Goal: Use online tool/utility: Utilize a website feature to perform a specific function

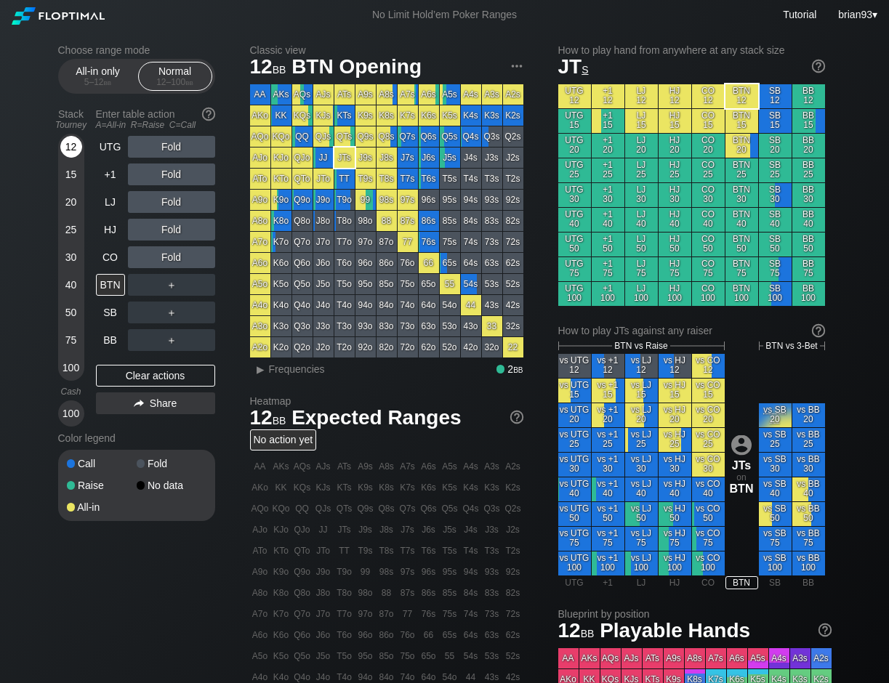
click at [70, 149] on div "12" at bounding box center [71, 147] width 22 height 22
click at [169, 145] on div "R ✕" at bounding box center [171, 147] width 28 height 22
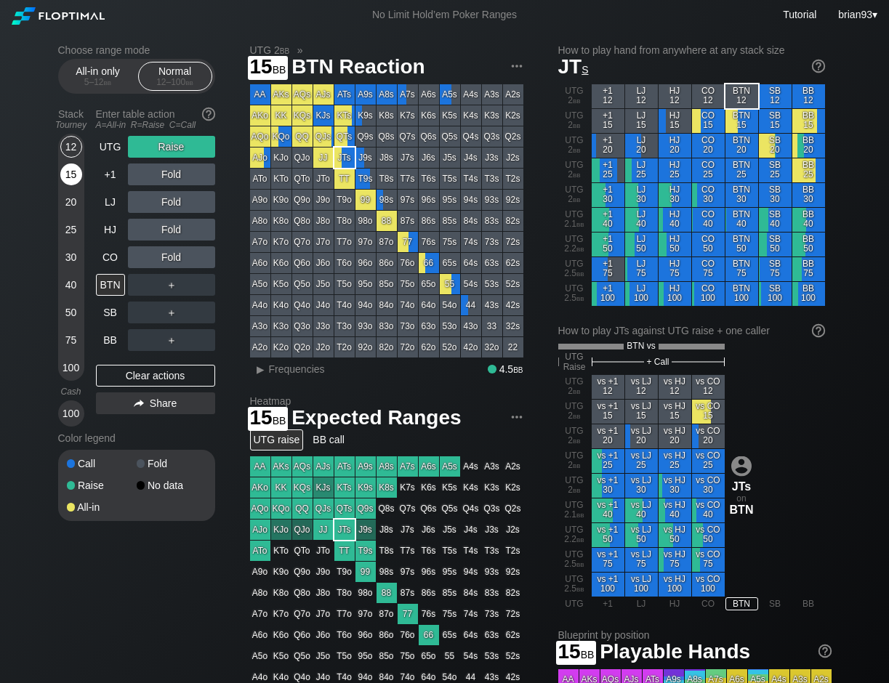
click at [73, 172] on div "15" at bounding box center [71, 175] width 22 height 22
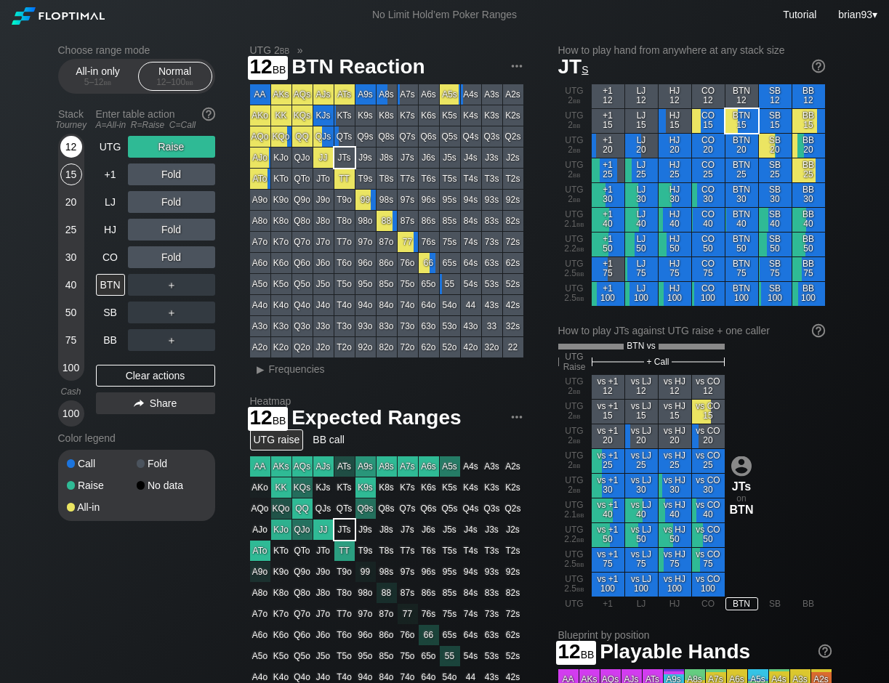
click at [72, 151] on div "12" at bounding box center [71, 147] width 22 height 22
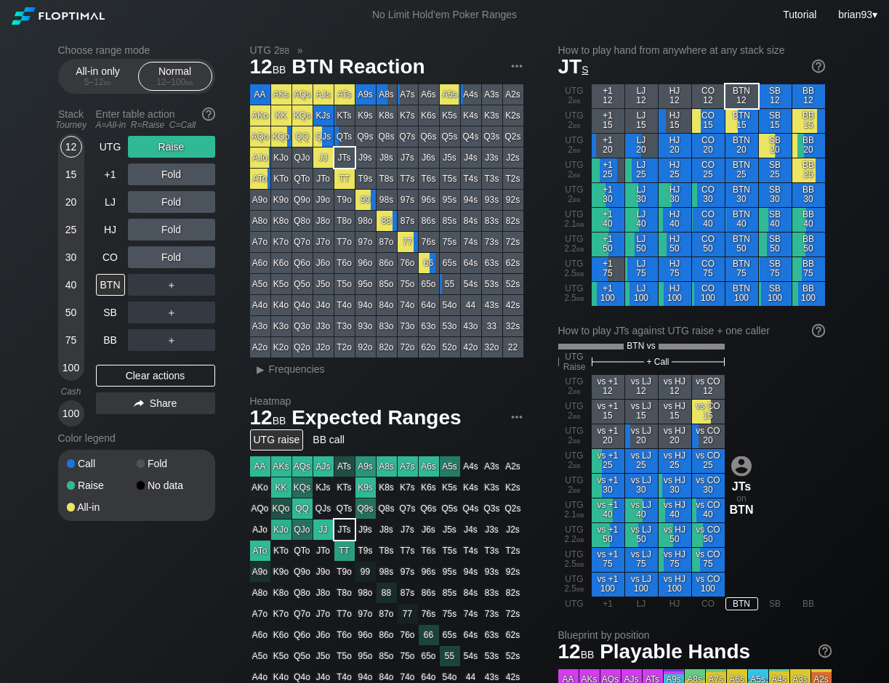
click at [123, 587] on div "Choose range mode All-in only 5 – 12 bb Normal 12 – 100 bb Stack Tourney Enter …" at bounding box center [445, 504] width 797 height 949
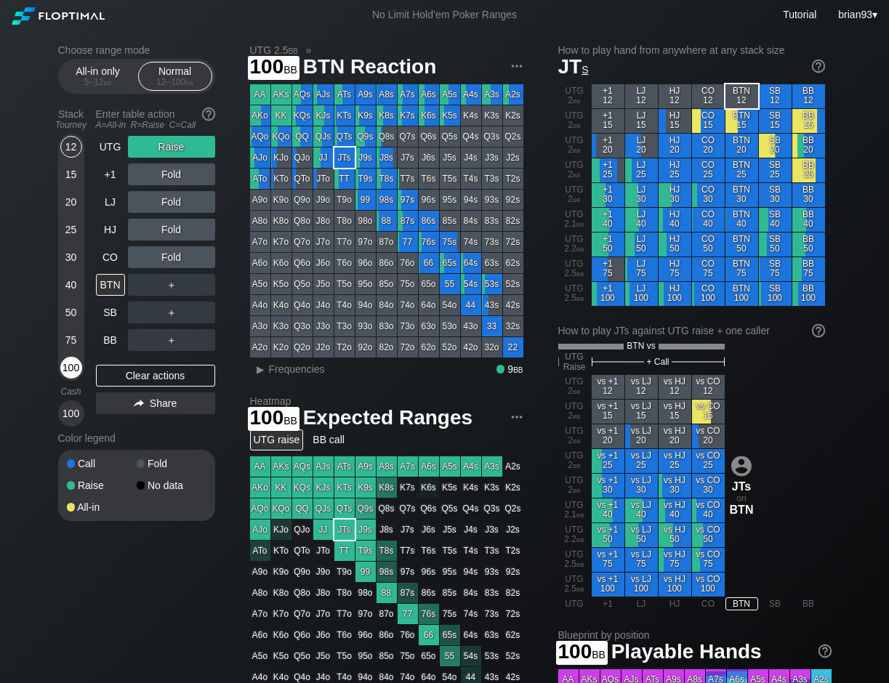
click at [74, 365] on div "100" at bounding box center [71, 368] width 22 height 22
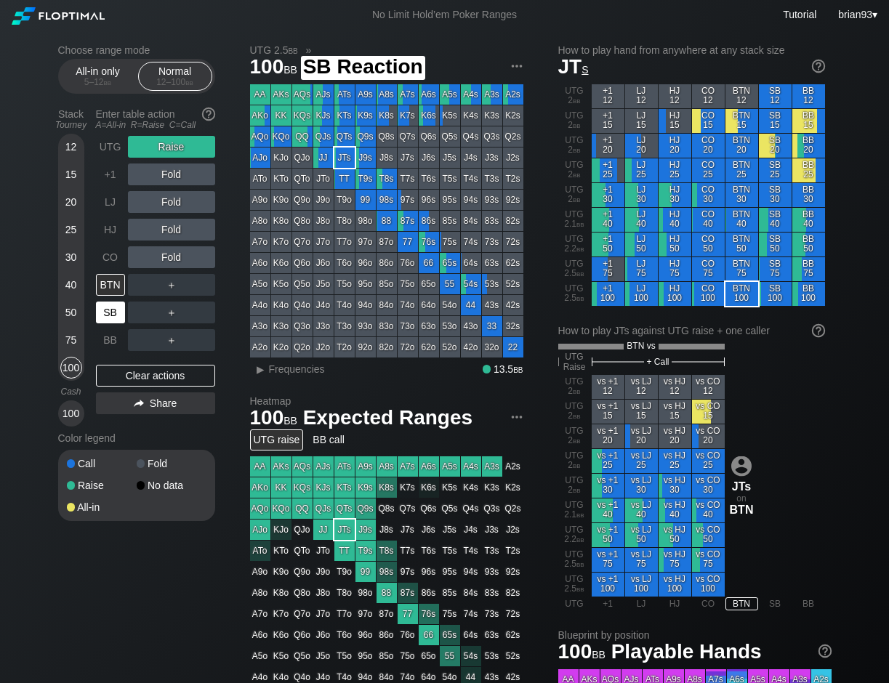
click at [102, 315] on div "SB" at bounding box center [110, 313] width 29 height 22
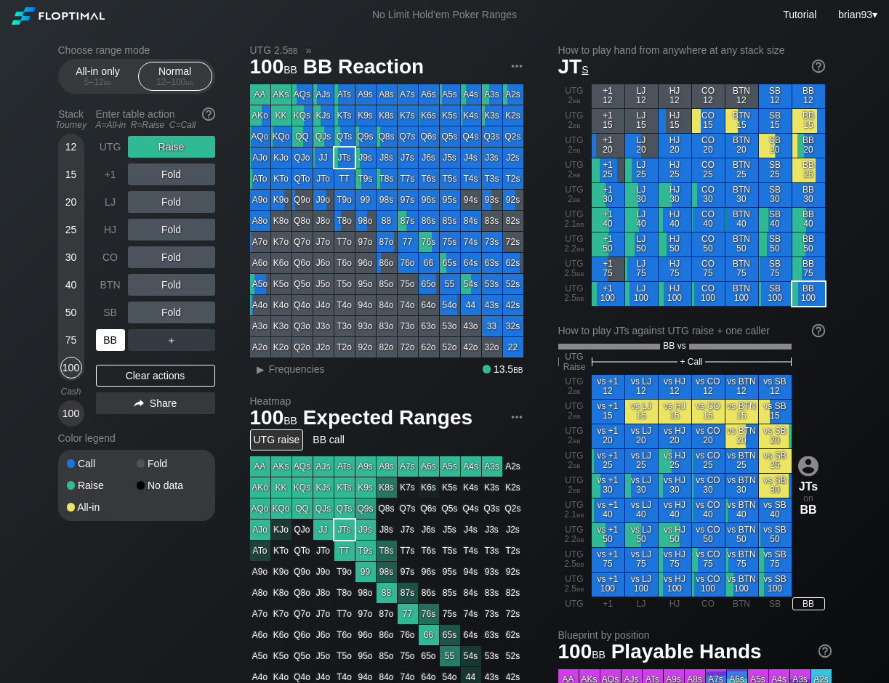
click at [105, 334] on div "BB" at bounding box center [110, 340] width 29 height 22
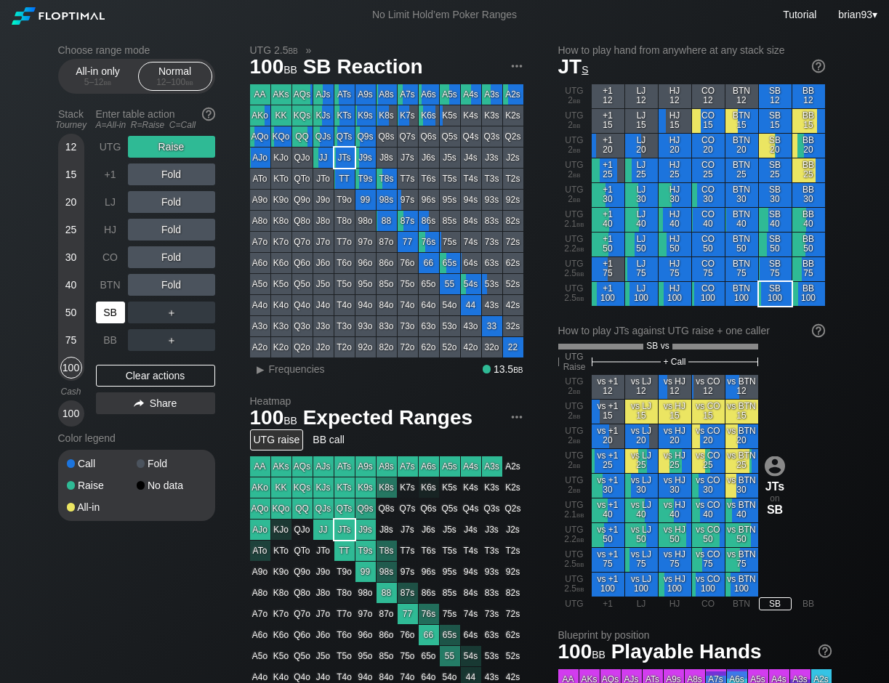
click at [108, 323] on div "SB" at bounding box center [110, 313] width 29 height 22
click at [238, 211] on div "Choose range mode All-in only 5 – 12 bb Normal 12 – 100 bb Stack Tourney Enter …" at bounding box center [445, 504] width 797 height 949
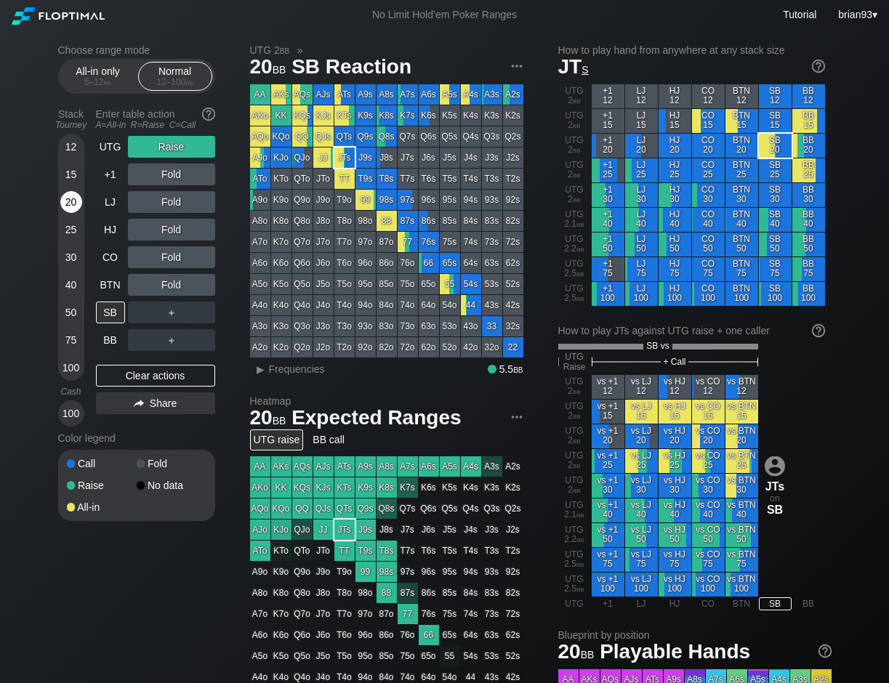
click at [75, 201] on div "20" at bounding box center [71, 202] width 22 height 22
click at [174, 148] on div "R ✕" at bounding box center [171, 147] width 28 height 22
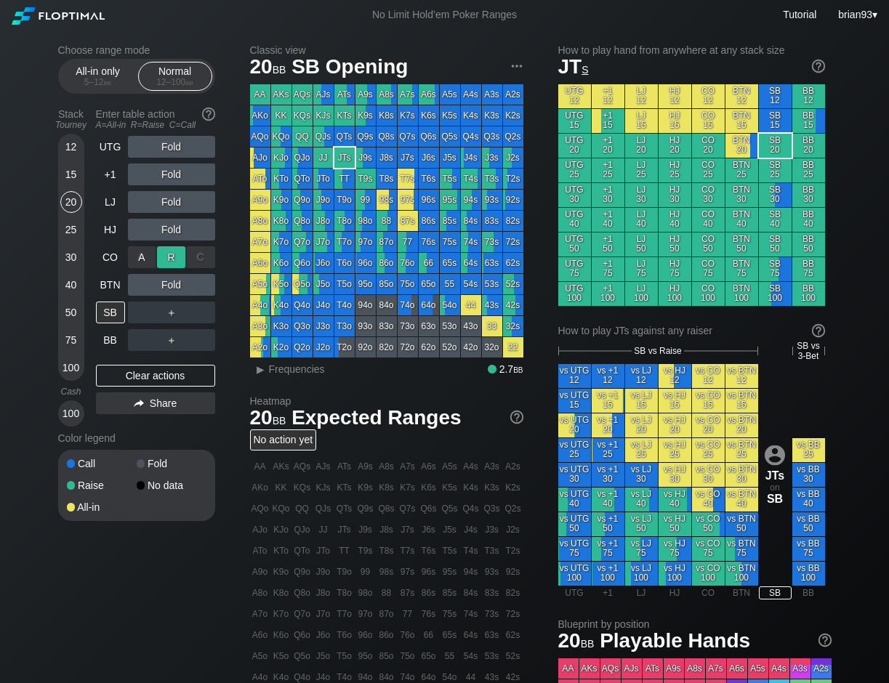
click at [168, 259] on div "R ✕" at bounding box center [171, 257] width 28 height 22
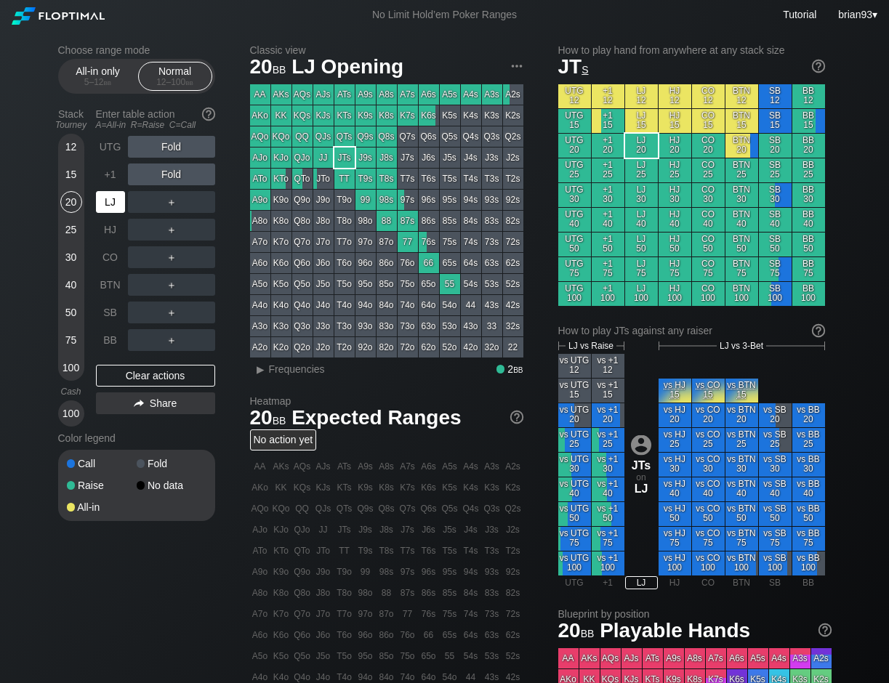
click at [118, 201] on div "LJ" at bounding box center [110, 202] width 29 height 22
click at [63, 205] on div "20" at bounding box center [71, 202] width 22 height 22
click at [116, 189] on div "LJ" at bounding box center [112, 202] width 32 height 28
click at [121, 202] on div "LJ" at bounding box center [110, 202] width 29 height 22
click at [161, 202] on div "R ✕" at bounding box center [171, 202] width 28 height 22
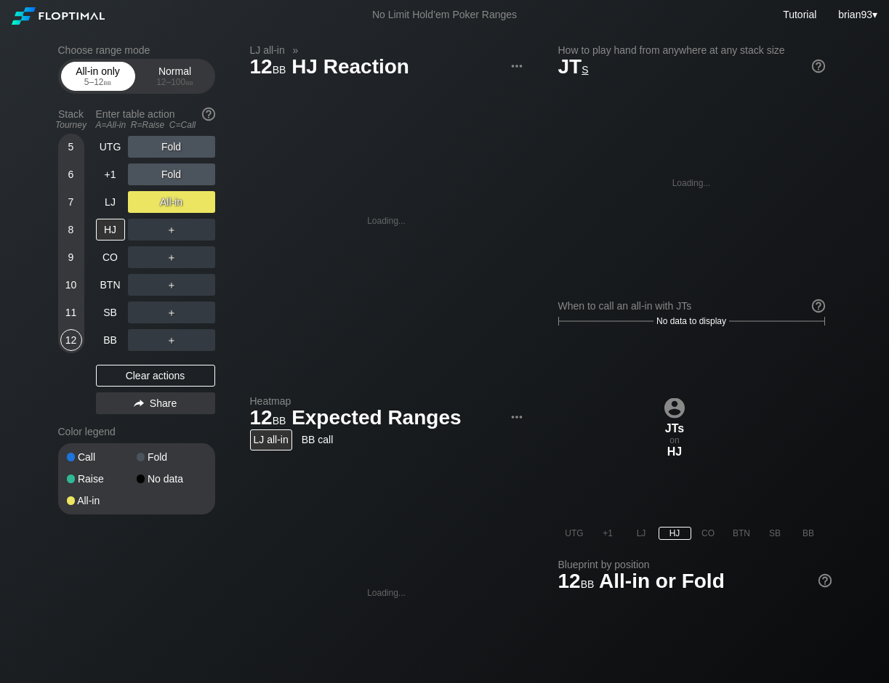
click at [86, 87] on div "All-in only 5 – 12 bb" at bounding box center [98, 77] width 67 height 28
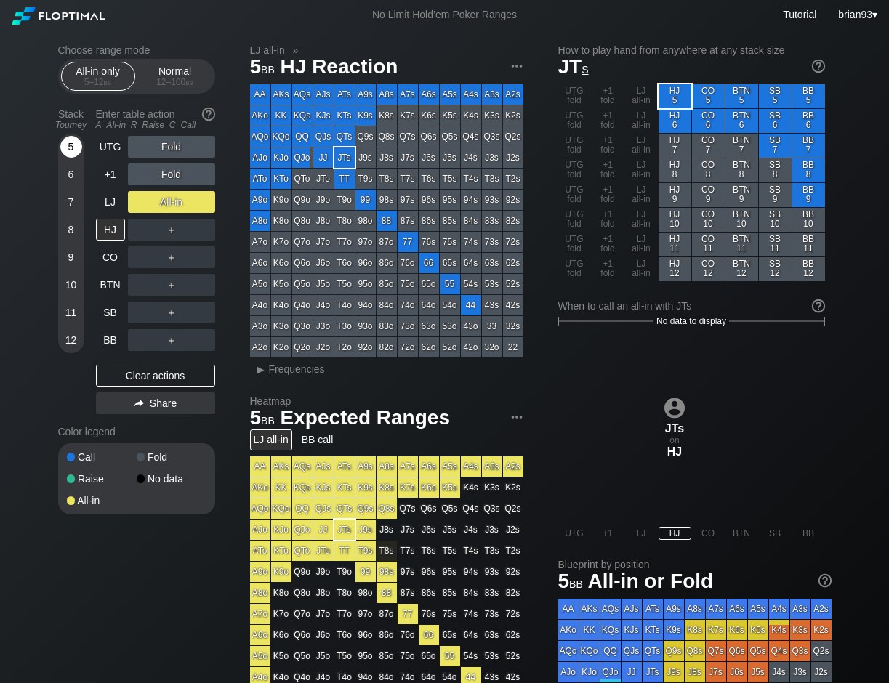
click at [70, 145] on div "5" at bounding box center [71, 147] width 22 height 22
click at [183, 73] on div "Normal 12 – 100 bb" at bounding box center [175, 77] width 67 height 28
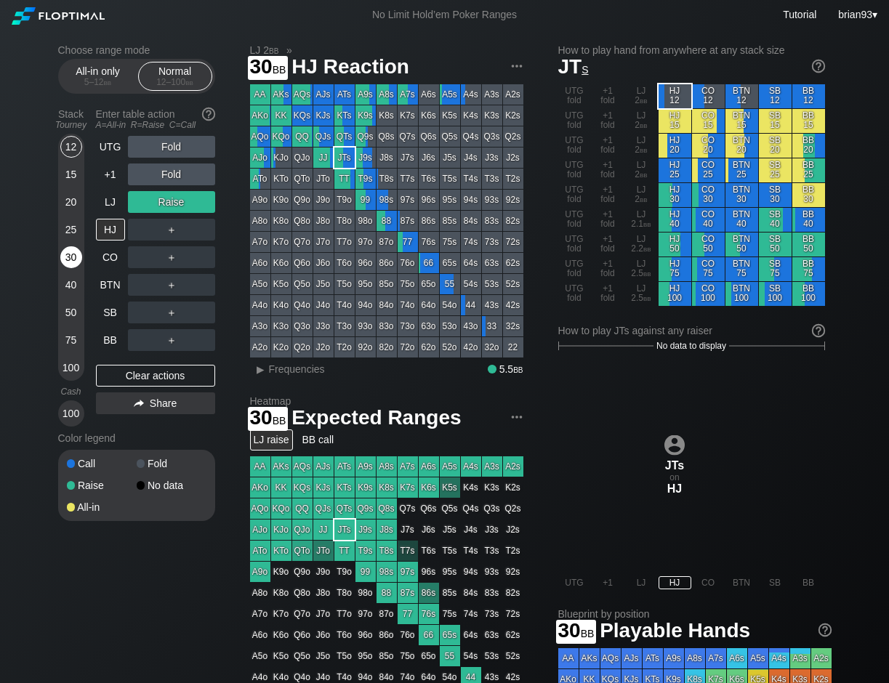
click at [65, 257] on div "30" at bounding box center [71, 257] width 22 height 22
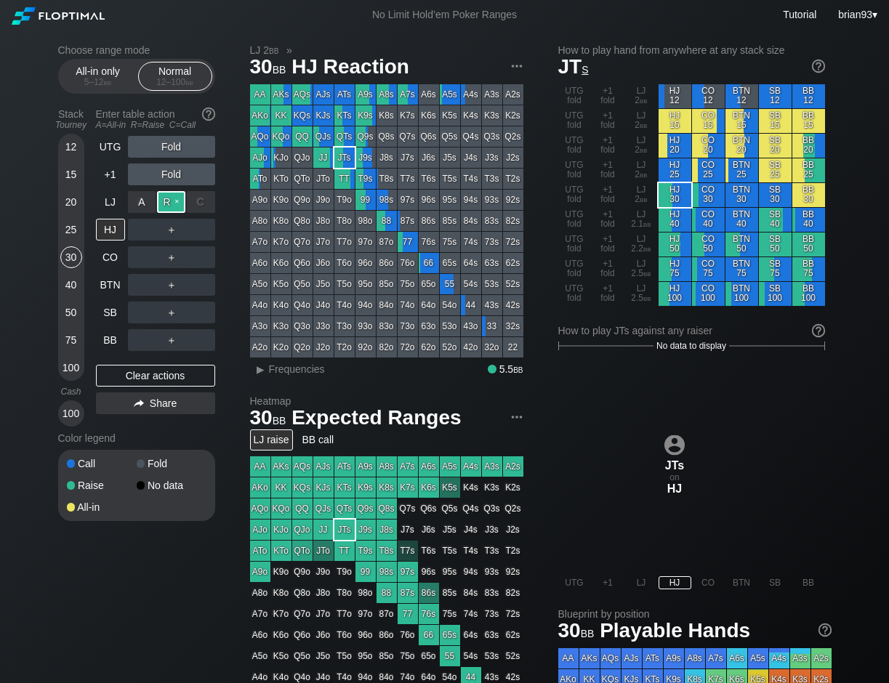
click at [175, 200] on div "R ✕" at bounding box center [171, 202] width 28 height 22
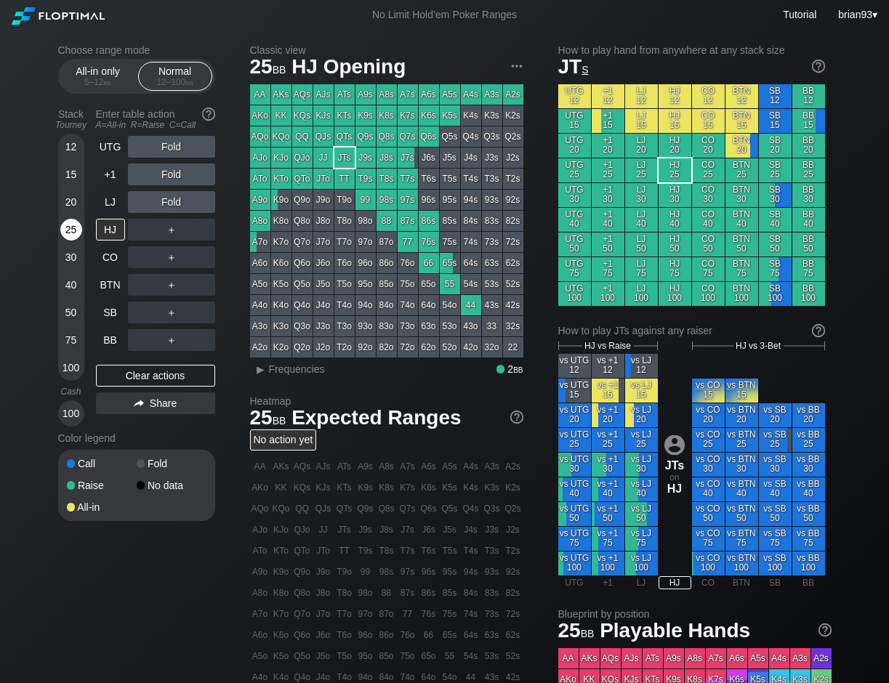
click at [67, 233] on div "25" at bounding box center [71, 230] width 22 height 22
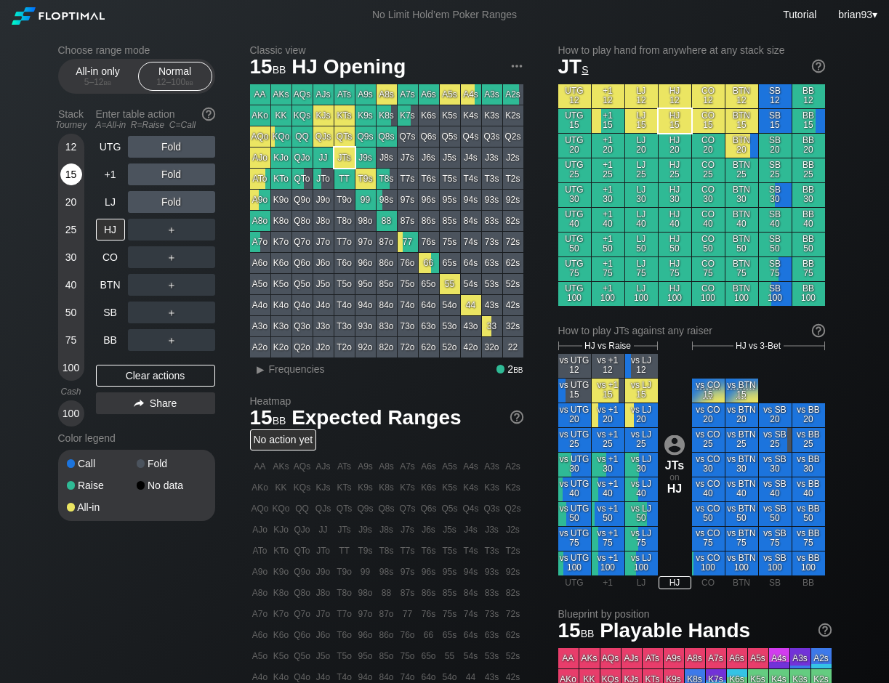
click at [70, 174] on div "15" at bounding box center [71, 175] width 22 height 22
click at [172, 281] on div "R ✕" at bounding box center [171, 285] width 28 height 22
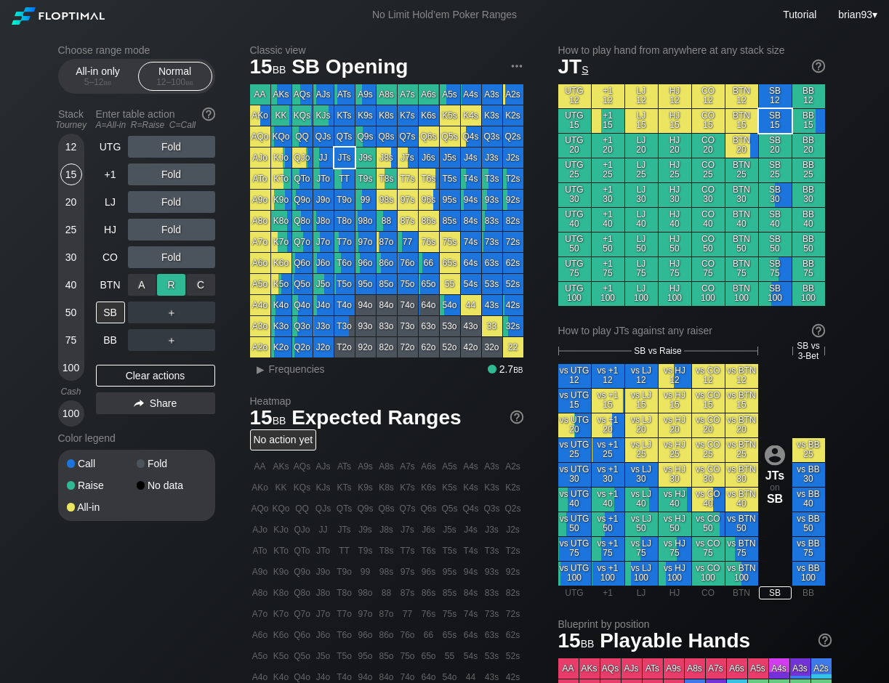
click at [177, 284] on div "R ✕" at bounding box center [171, 285] width 28 height 22
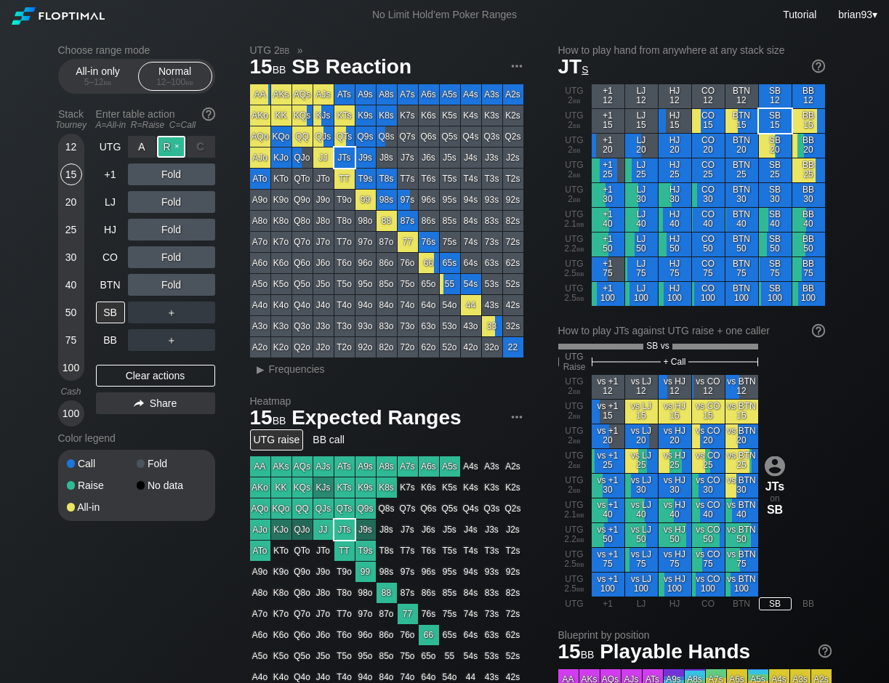
click at [171, 146] on div "R ✕" at bounding box center [171, 147] width 28 height 22
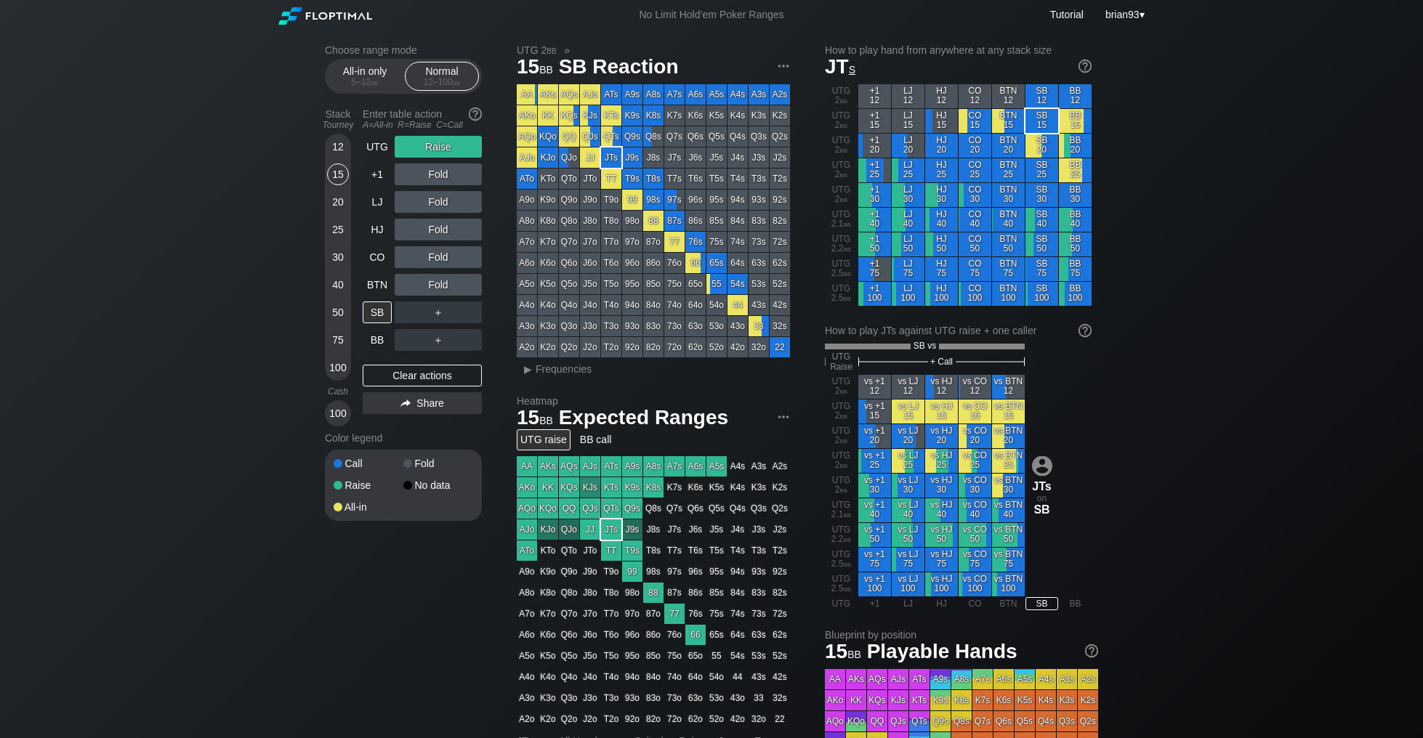
click at [179, 296] on div "Choose range mode All-in only 5 – 12 bb Normal 12 – 100 bb Stack Tourney Enter …" at bounding box center [711, 504] width 1423 height 949
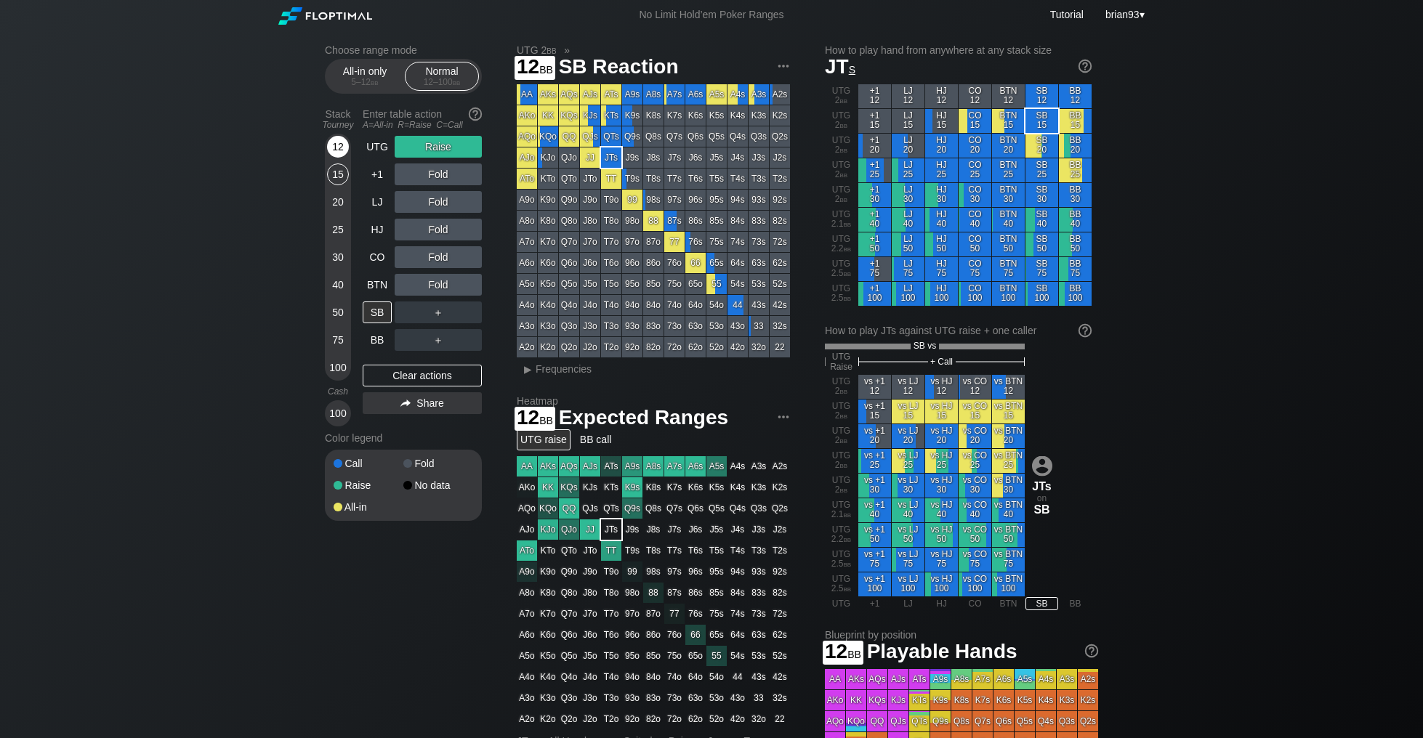
click at [340, 151] on div "12" at bounding box center [338, 147] width 22 height 22
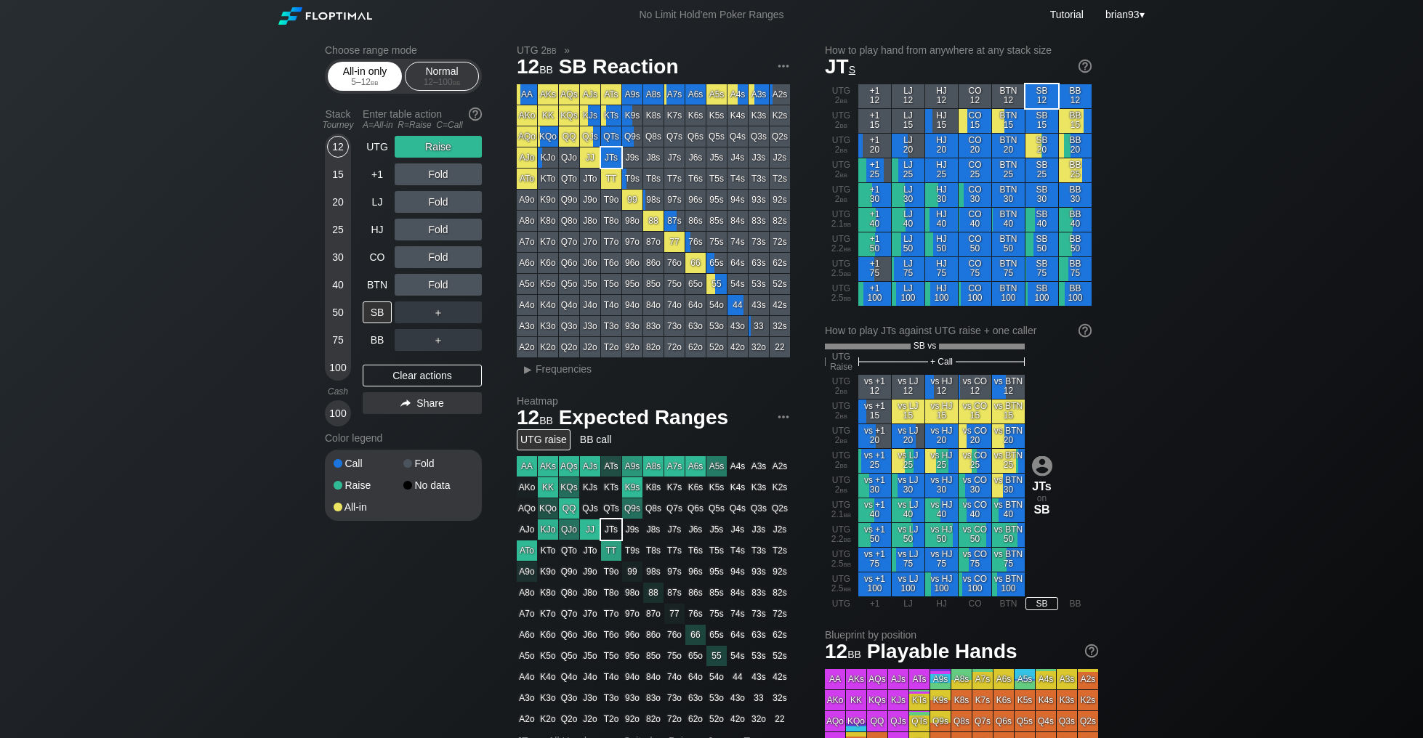
click at [372, 85] on span "bb" at bounding box center [375, 82] width 8 height 10
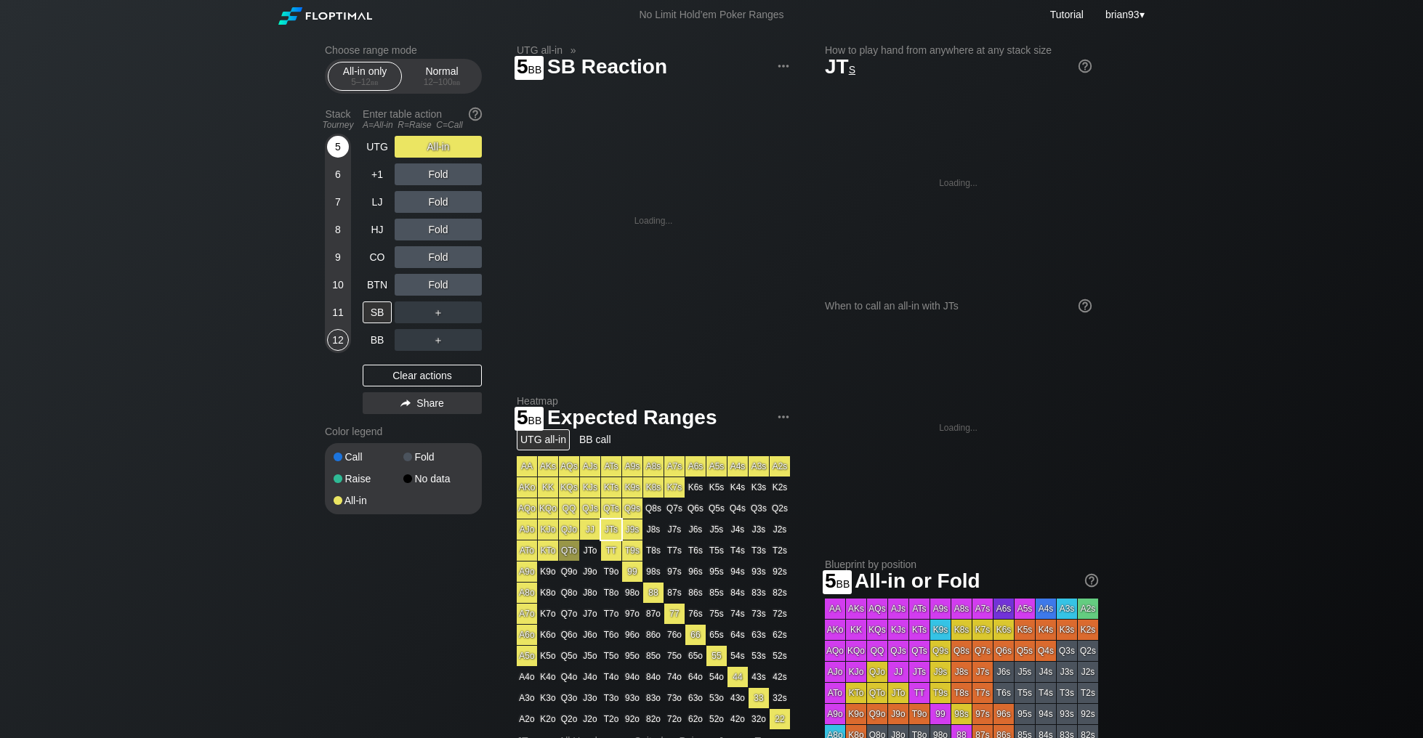
click at [342, 151] on div "5" at bounding box center [338, 147] width 22 height 22
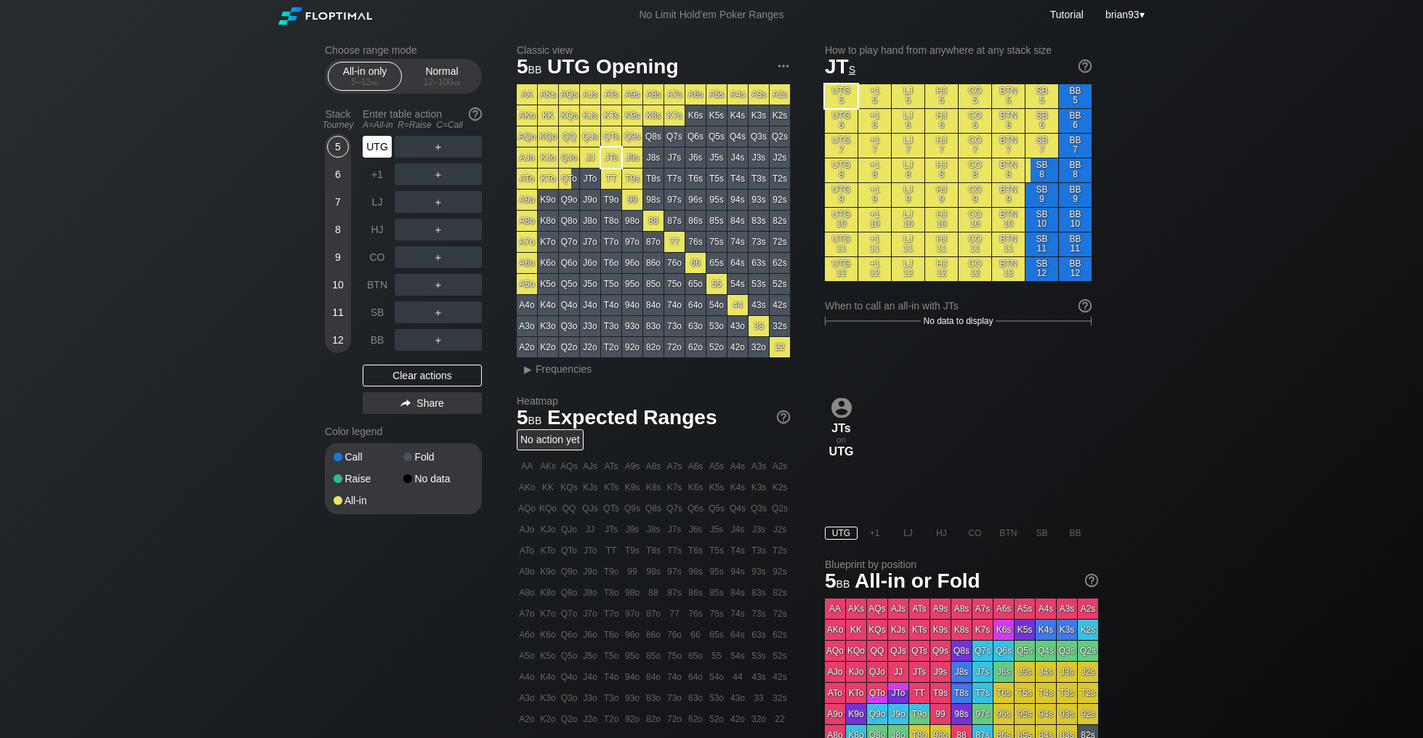
click at [379, 153] on div "UTG" at bounding box center [377, 147] width 29 height 22
click at [193, 192] on div "Choose range mode All-in only 5 – 12 bb Normal 12 – 100 bb Stack Tourney Enter …" at bounding box center [711, 469] width 1423 height 879
click at [262, 314] on div "Choose range mode All-in only 5 – 12 bb Normal 12 – 100 bb Stack Tourney Enter …" at bounding box center [711, 469] width 1423 height 879
click at [433, 77] on div "12 – 100 bb" at bounding box center [441, 82] width 61 height 10
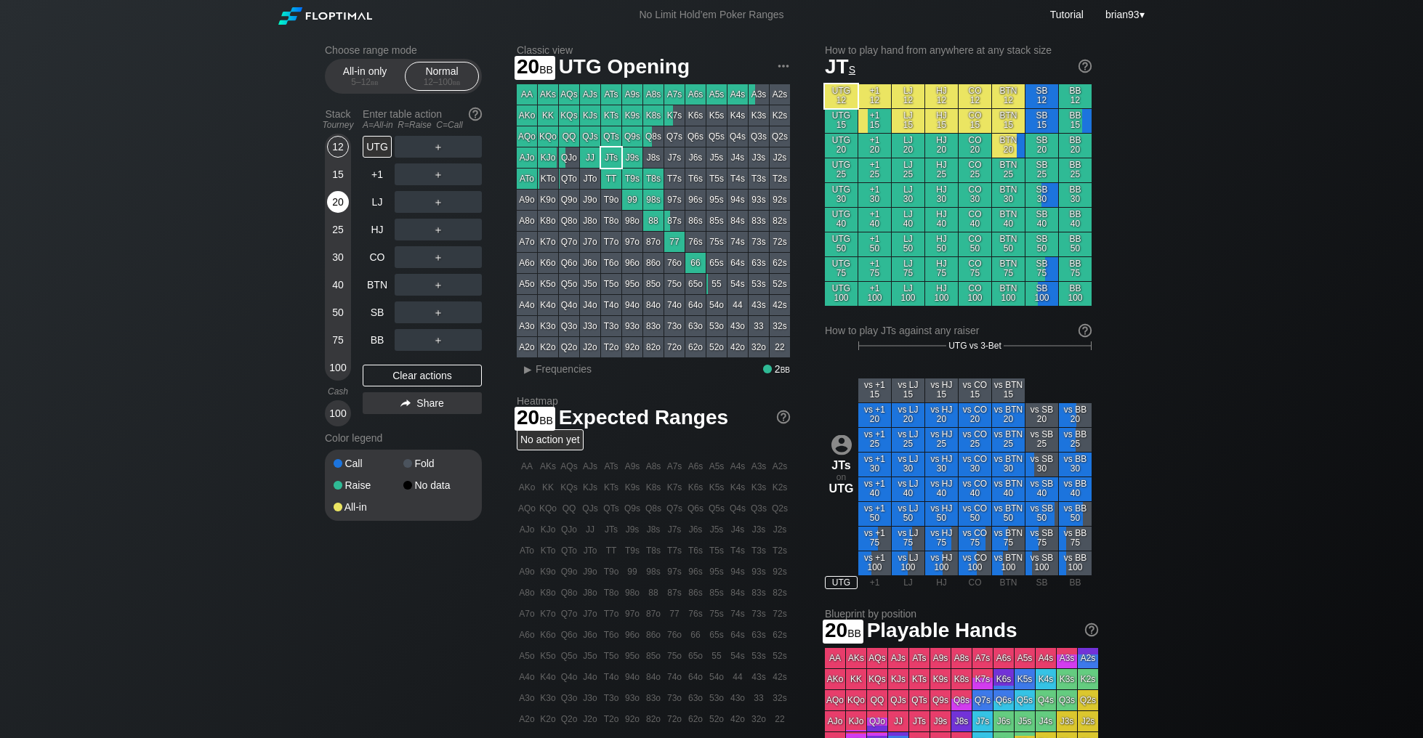
click at [345, 211] on div "20" at bounding box center [338, 205] width 22 height 28
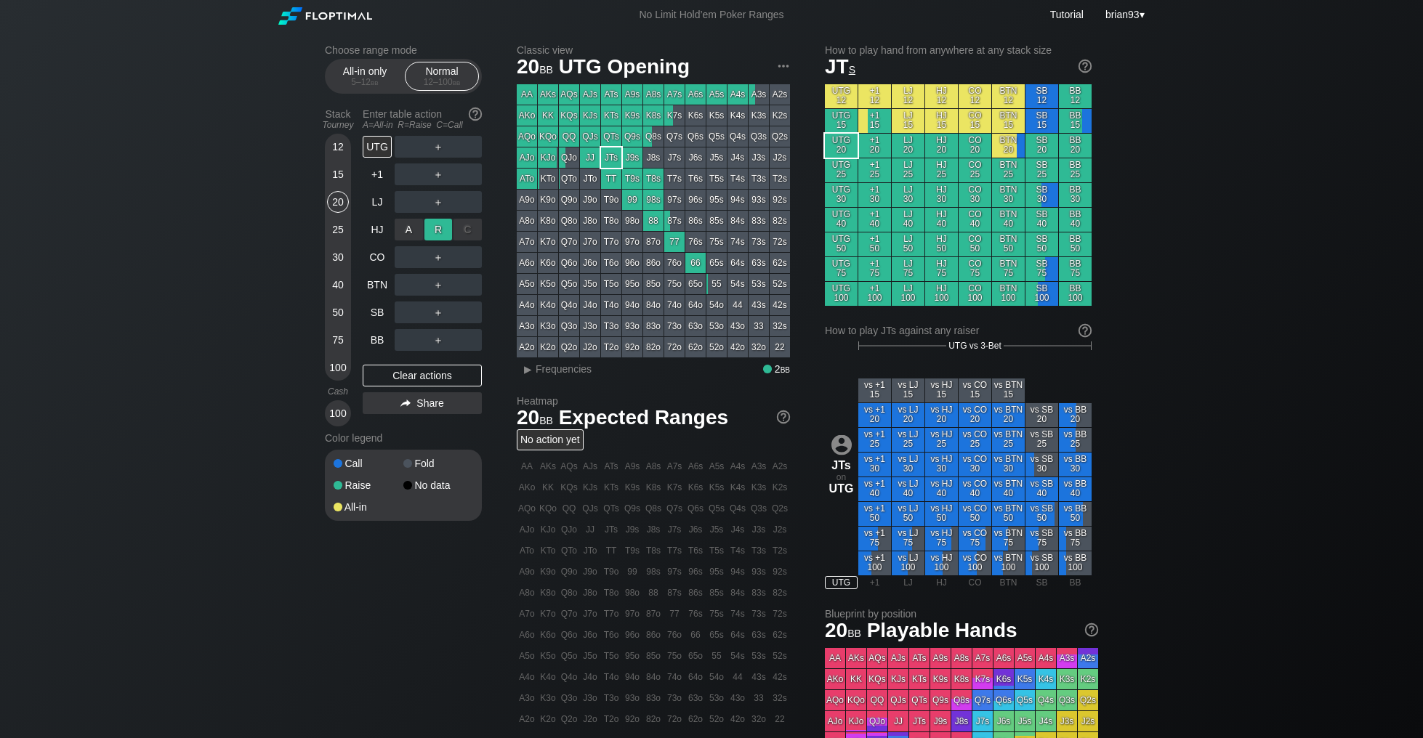
click at [447, 230] on div "R ✕" at bounding box center [438, 230] width 28 height 22
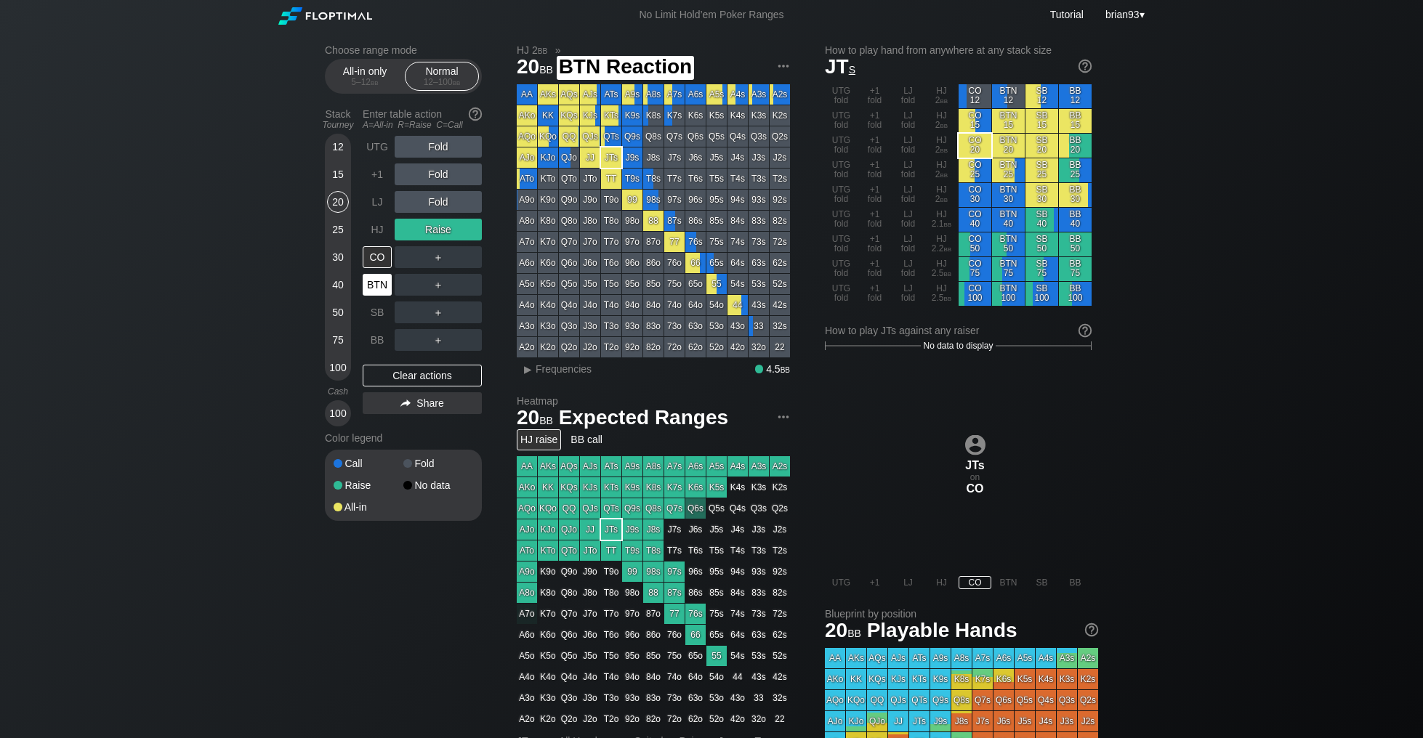
click at [375, 283] on div "BTN" at bounding box center [377, 285] width 29 height 22
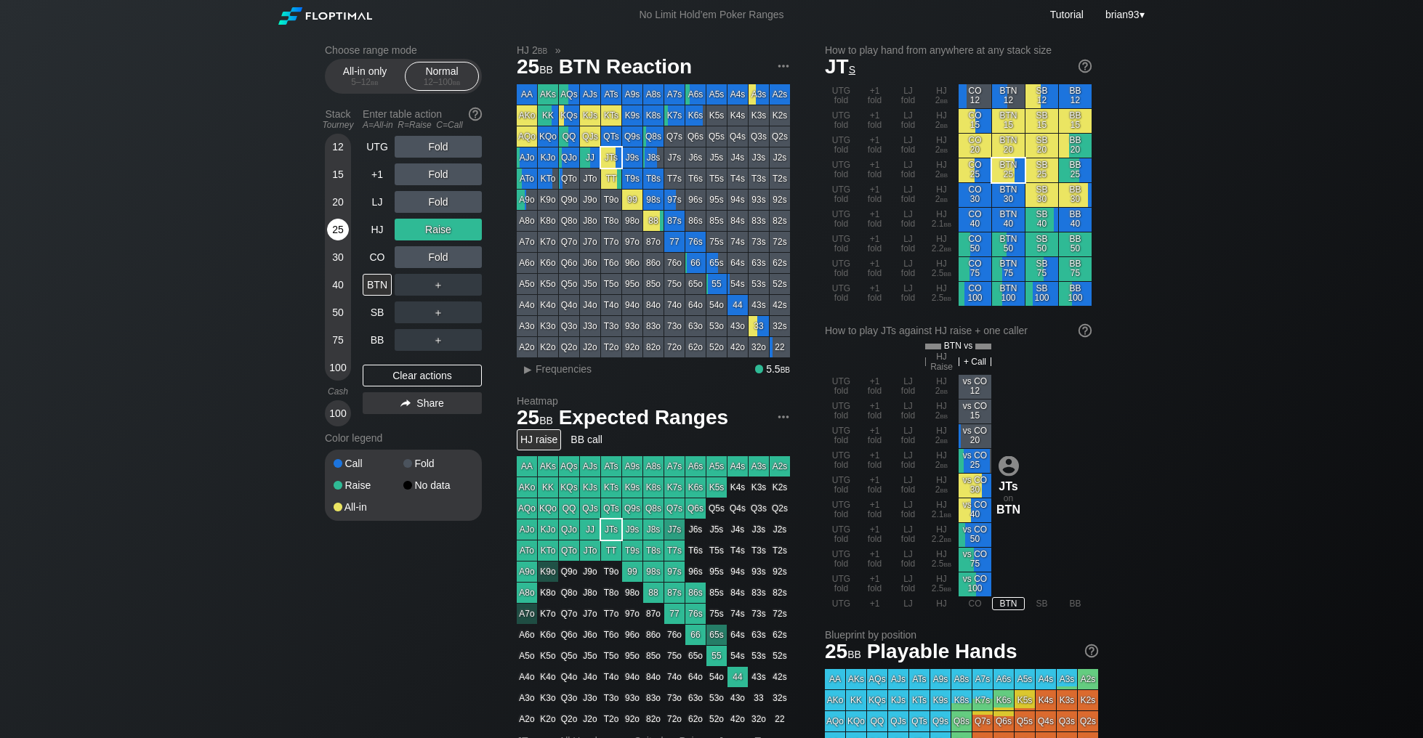
click at [344, 235] on div "25" at bounding box center [338, 230] width 22 height 22
